Goal: Information Seeking & Learning: Learn about a topic

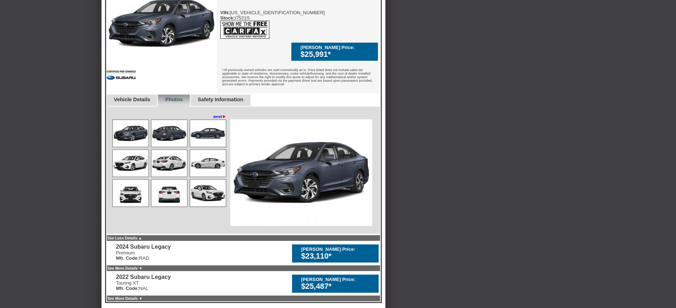
scroll to position [248, 0]
click at [137, 99] on link "Vehicle Details" at bounding box center [132, 99] width 37 height 6
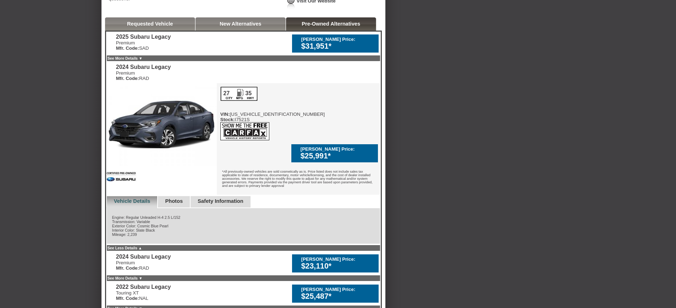
scroll to position [159, 0]
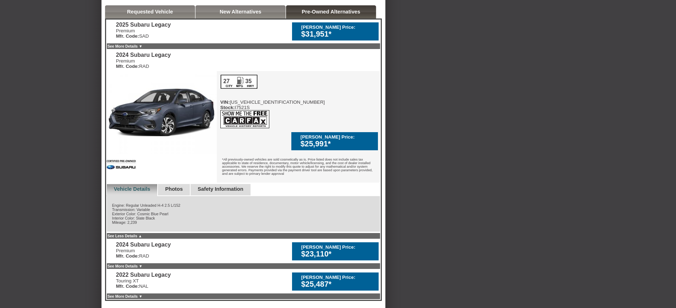
click at [142, 48] on link "See More Details ▼" at bounding box center [124, 46] width 35 height 4
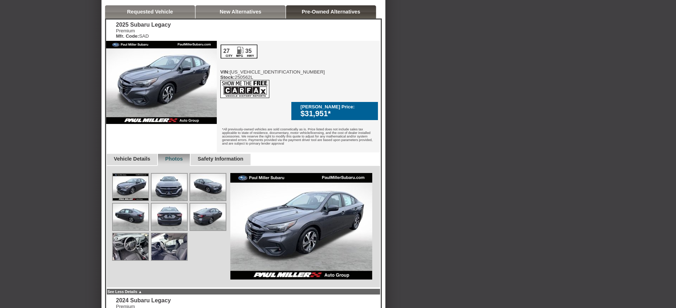
click at [165, 184] on img at bounding box center [168, 186] width 35 height 27
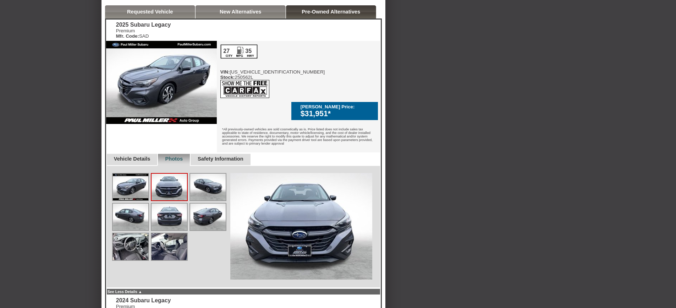
click at [221, 181] on img at bounding box center [207, 186] width 35 height 27
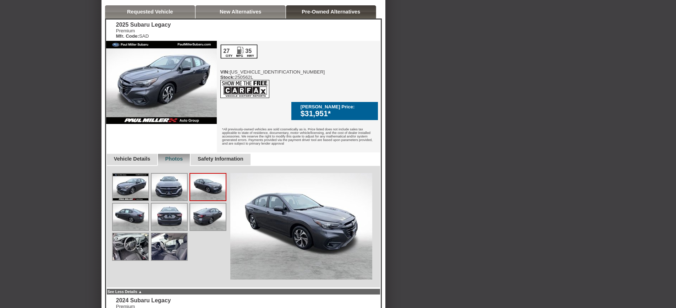
click at [212, 209] on img at bounding box center [207, 216] width 35 height 27
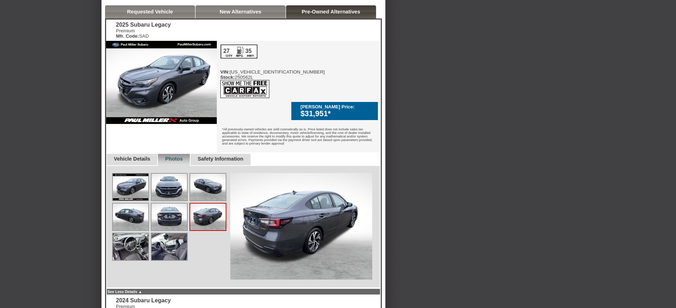
click at [176, 210] on img at bounding box center [168, 216] width 35 height 27
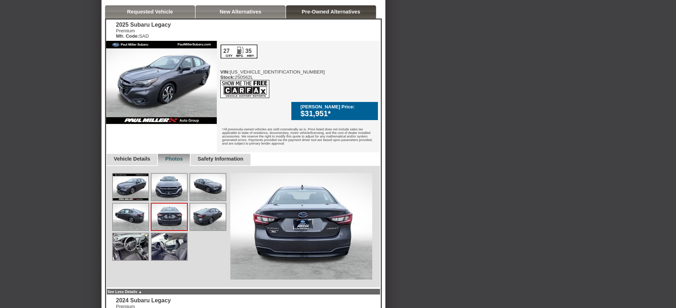
click at [132, 210] on img at bounding box center [130, 216] width 35 height 27
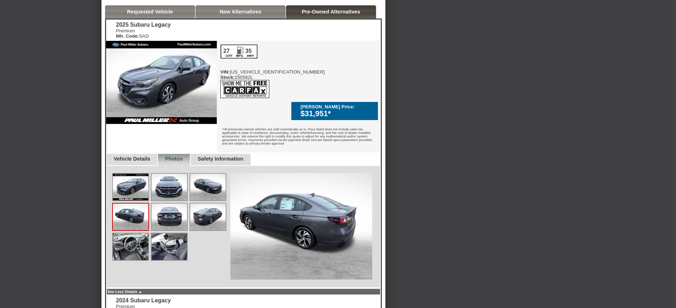
click at [130, 236] on img at bounding box center [130, 246] width 35 height 27
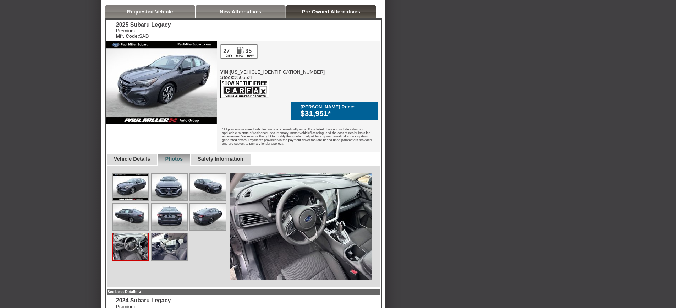
click at [172, 241] on img at bounding box center [168, 246] width 35 height 27
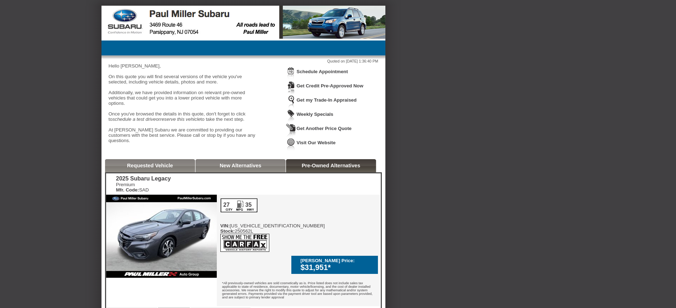
scroll to position [0, 0]
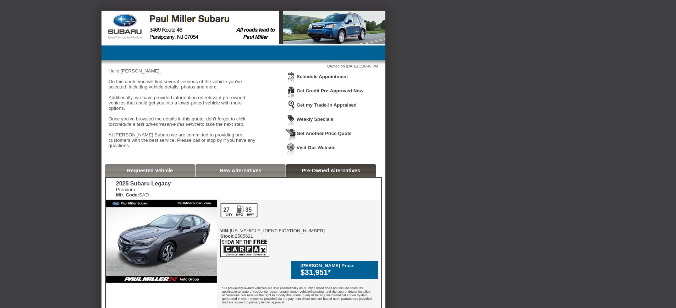
click at [156, 173] on link "Requested Vehicle" at bounding box center [150, 170] width 46 height 6
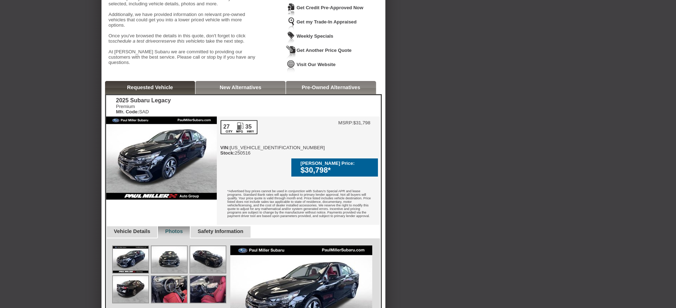
scroll to position [142, 0]
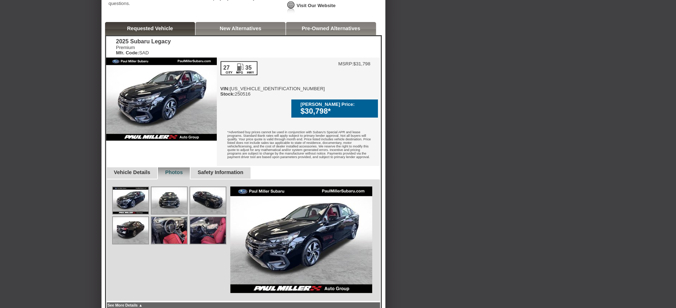
click at [137, 193] on img at bounding box center [130, 200] width 35 height 27
click at [173, 198] on img at bounding box center [168, 200] width 35 height 27
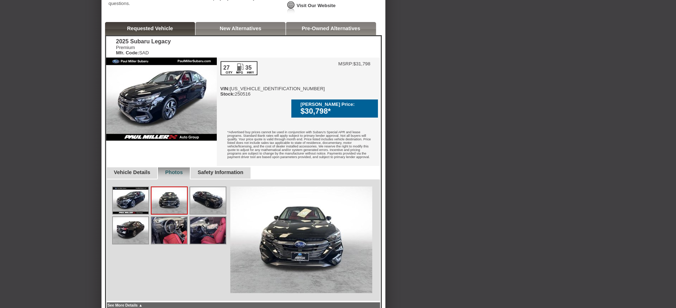
click at [204, 195] on img at bounding box center [207, 200] width 35 height 27
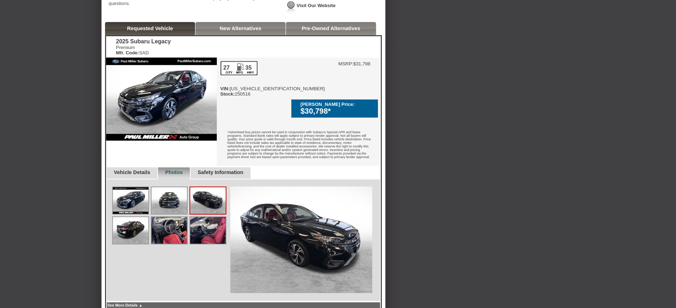
click at [139, 220] on img at bounding box center [130, 230] width 35 height 27
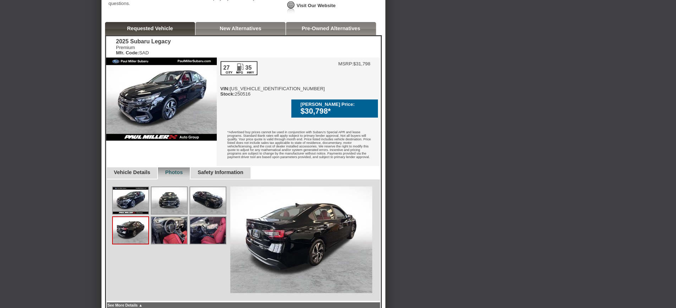
click at [167, 224] on img at bounding box center [168, 230] width 35 height 27
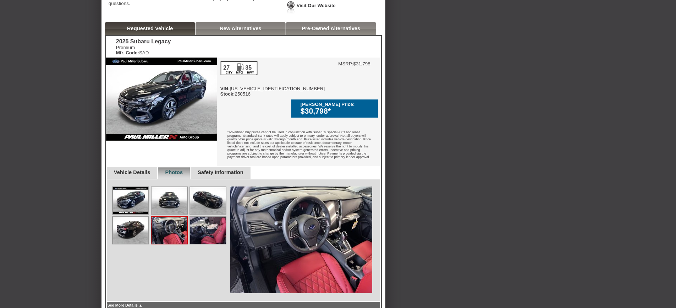
click at [201, 222] on img at bounding box center [207, 230] width 35 height 27
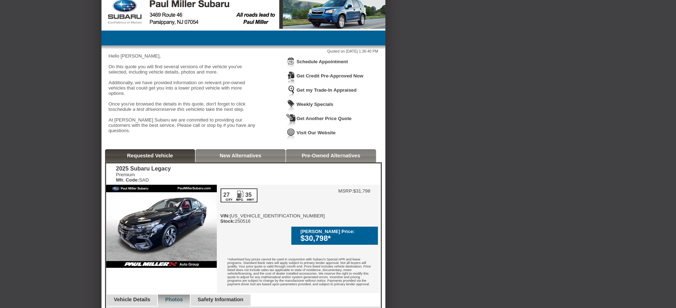
scroll to position [0, 0]
